Goal: Book appointment/travel/reservation

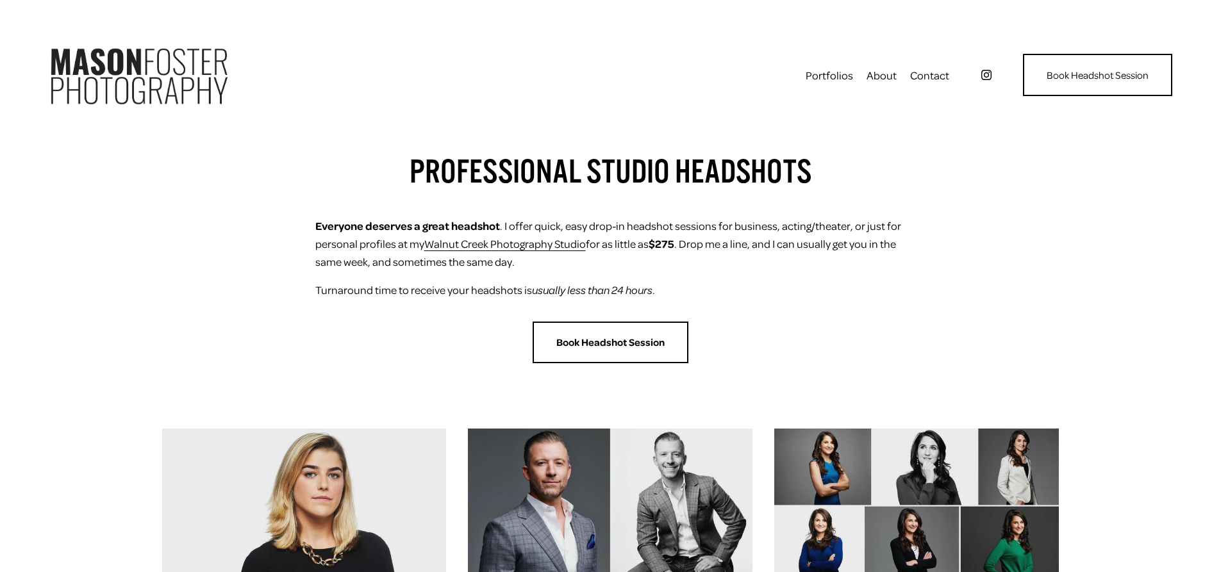
click at [958, 285] on div "Everyone deserves a great headshot . I offer quick, easy drop-in headshot sessi…" at bounding box center [610, 290] width 919 height 169
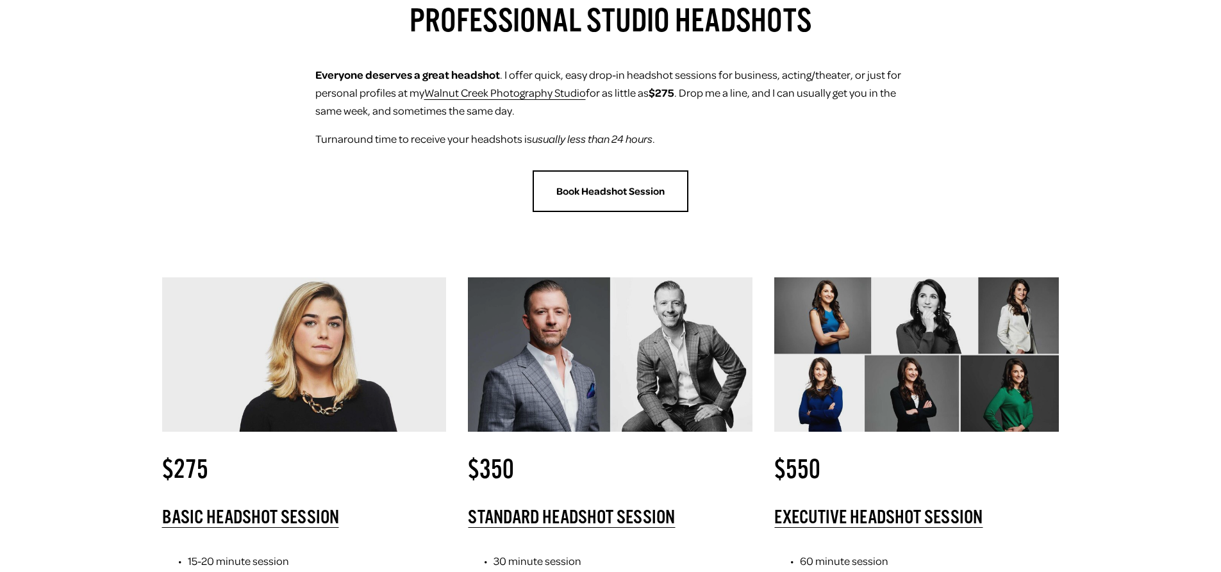
scroll to position [192, 0]
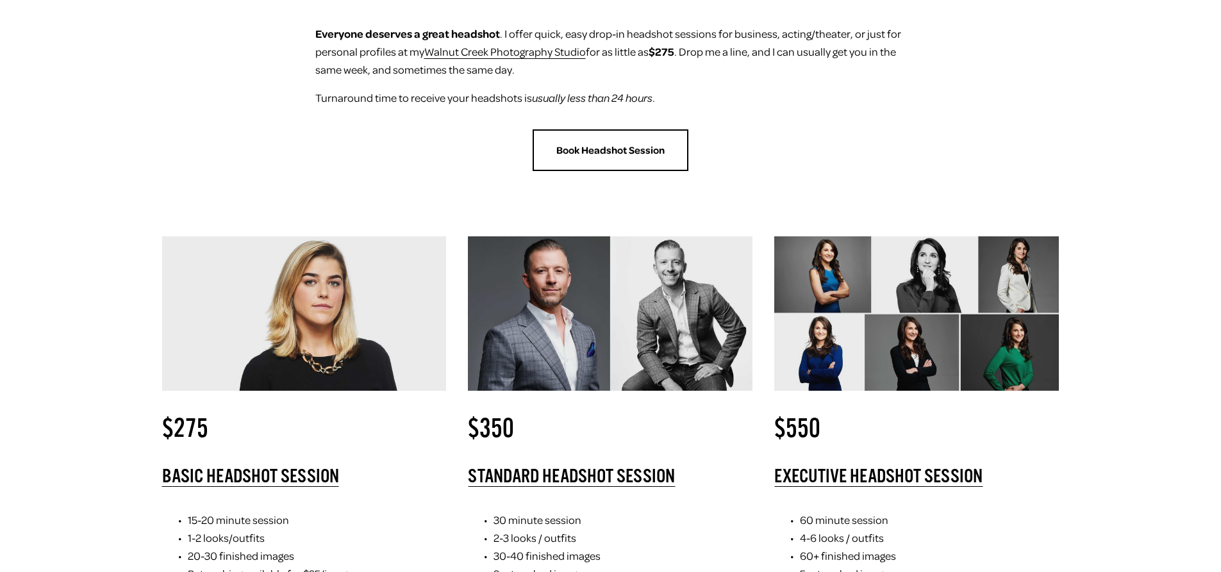
click at [628, 155] on link "Book Headshot Session" at bounding box center [610, 150] width 155 height 42
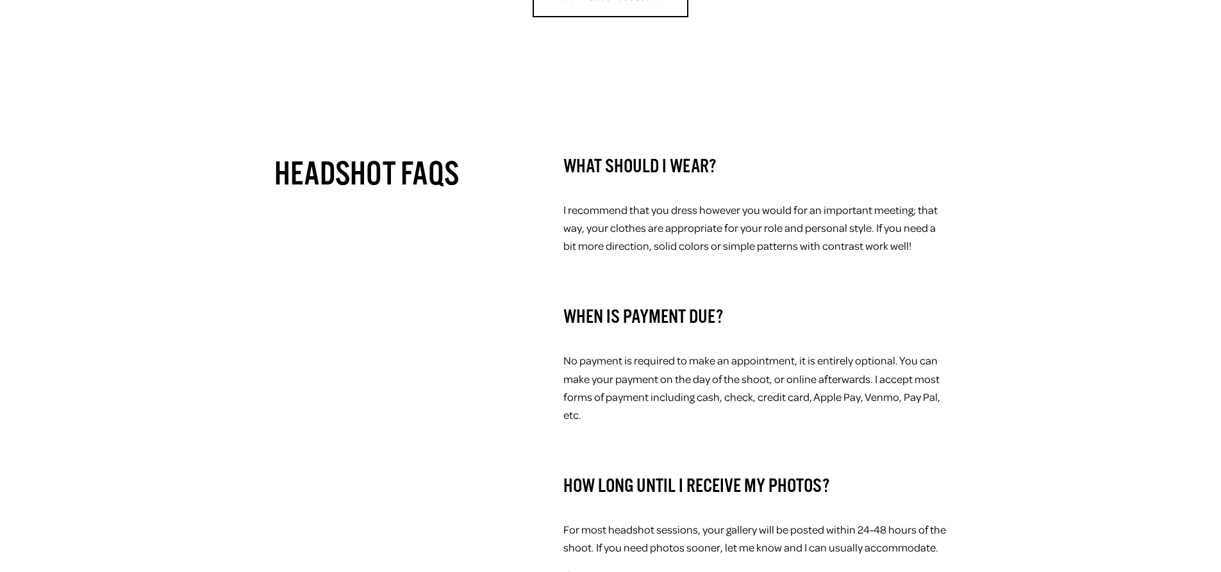
scroll to position [833, 0]
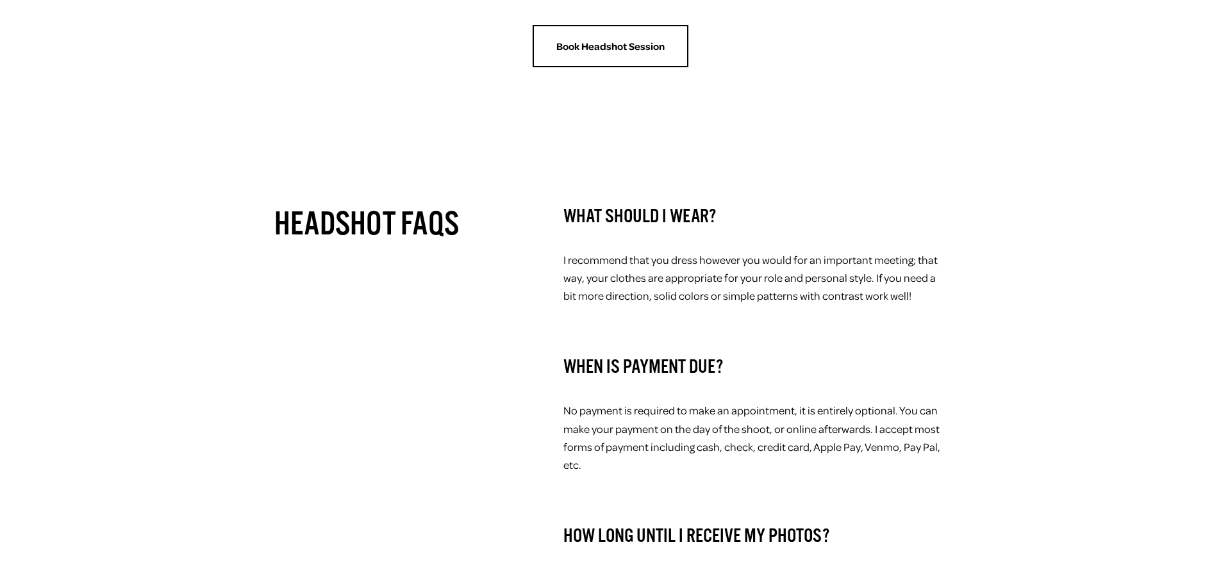
click at [596, 63] on link "Book Headshot Session" at bounding box center [610, 46] width 155 height 42
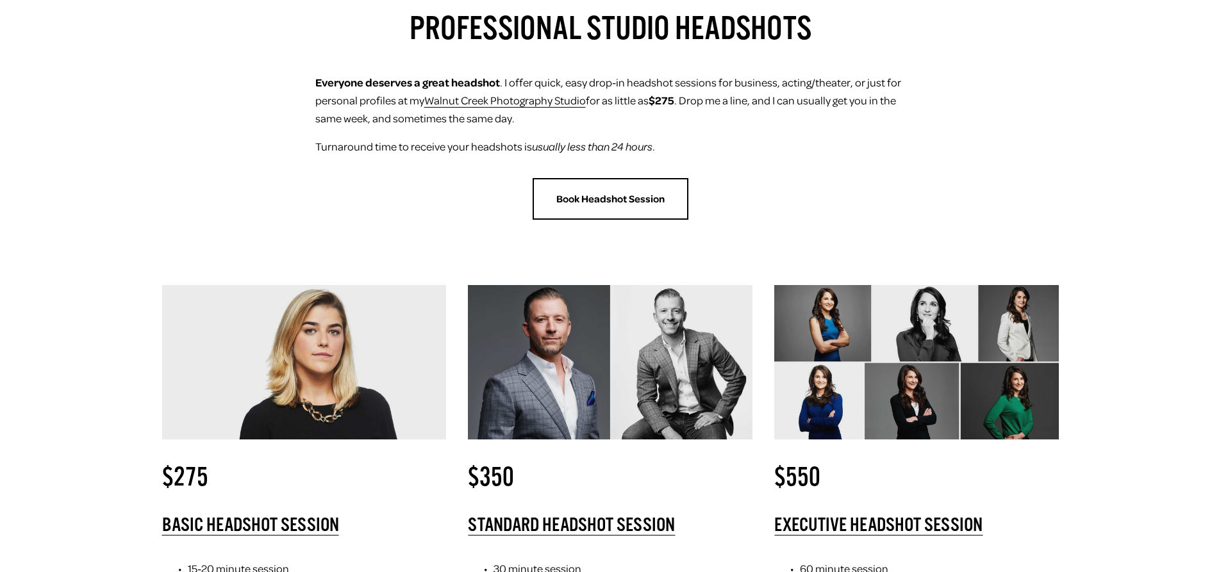
scroll to position [0, 0]
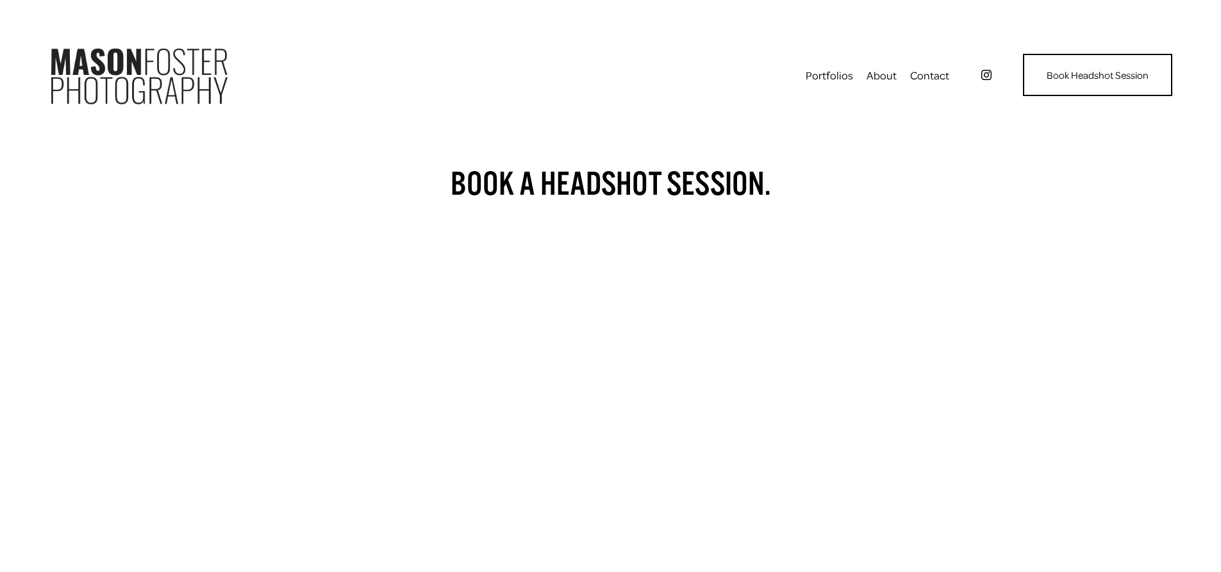
click at [817, 76] on span "Portfolios" at bounding box center [829, 75] width 47 height 18
click at [0, 0] on link "Studio Headshots" at bounding box center [0, 0] width 0 height 0
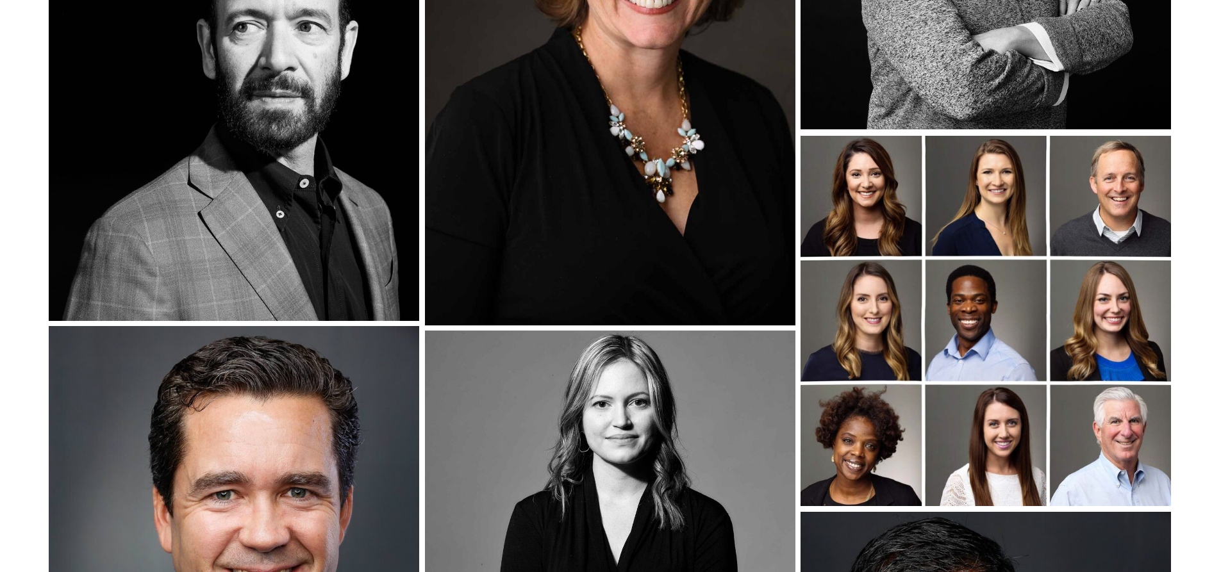
scroll to position [2692, 0]
